Goal: Navigation & Orientation: Find specific page/section

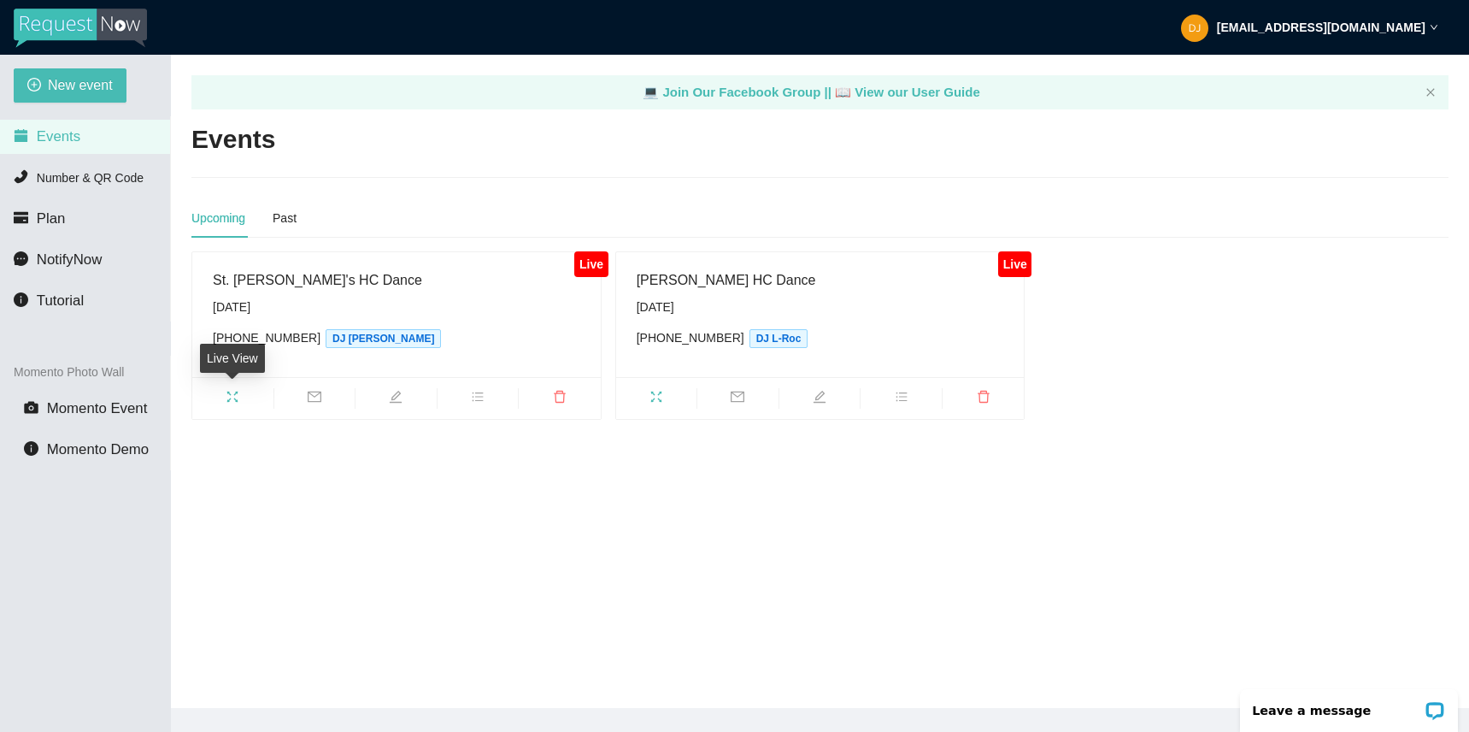
click at [227, 399] on icon "fullscreen" at bounding box center [233, 397] width 14 height 14
